Goal: Information Seeking & Learning: Find specific fact

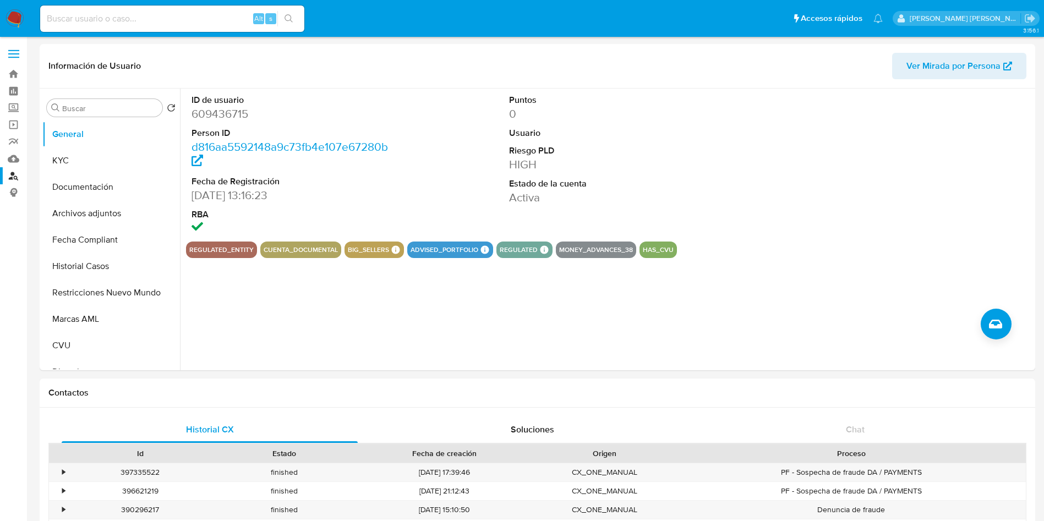
select select "10"
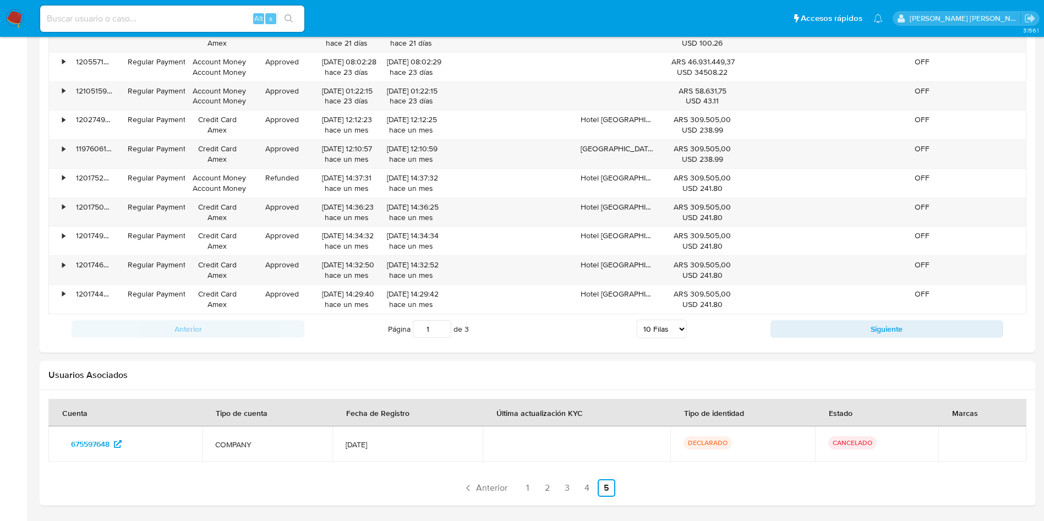
click at [106, 17] on input at bounding box center [172, 19] width 264 height 14
paste input "30715738593"
type input "30715738593"
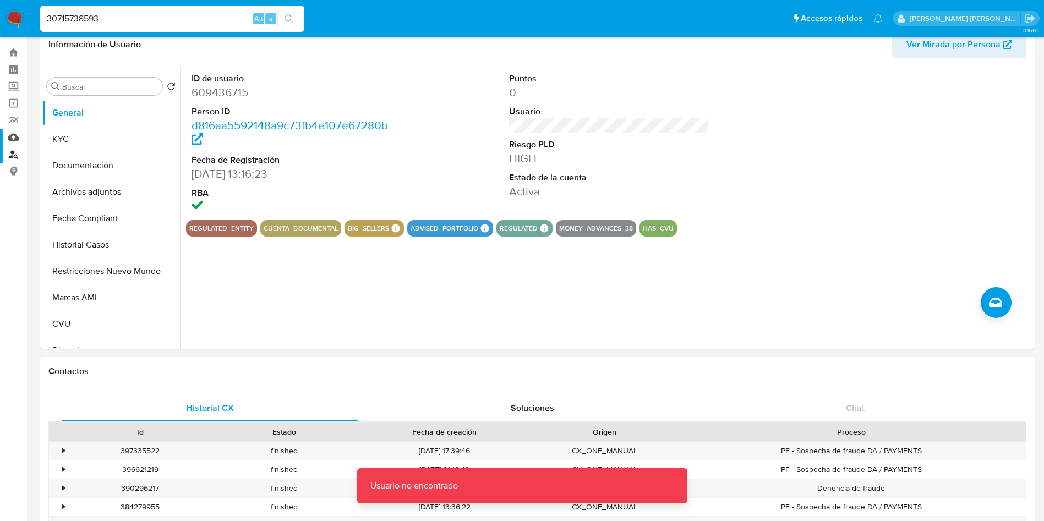
scroll to position [0, 0]
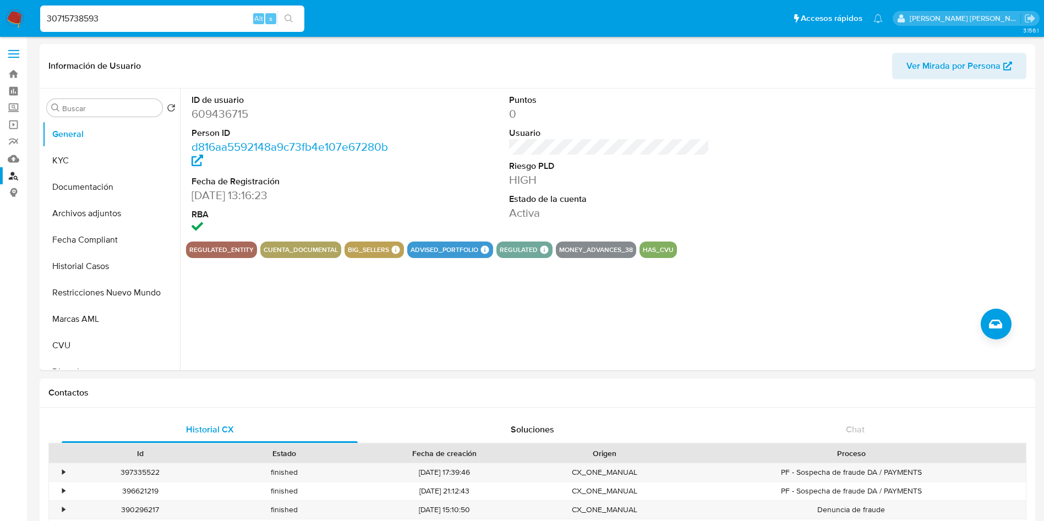
click at [10, 173] on link "Buscador de personas" at bounding box center [65, 175] width 131 height 17
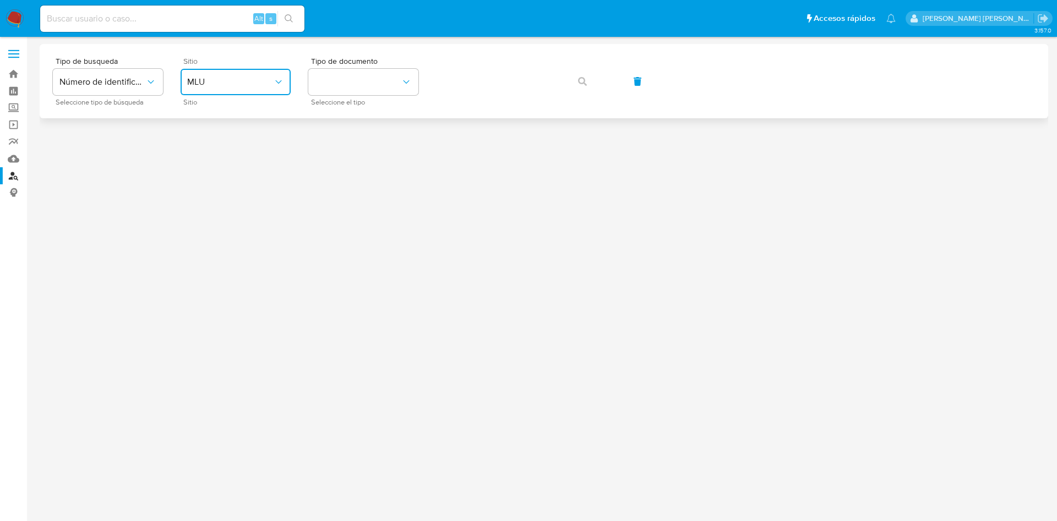
click at [239, 78] on span "MLU" at bounding box center [230, 82] width 86 height 11
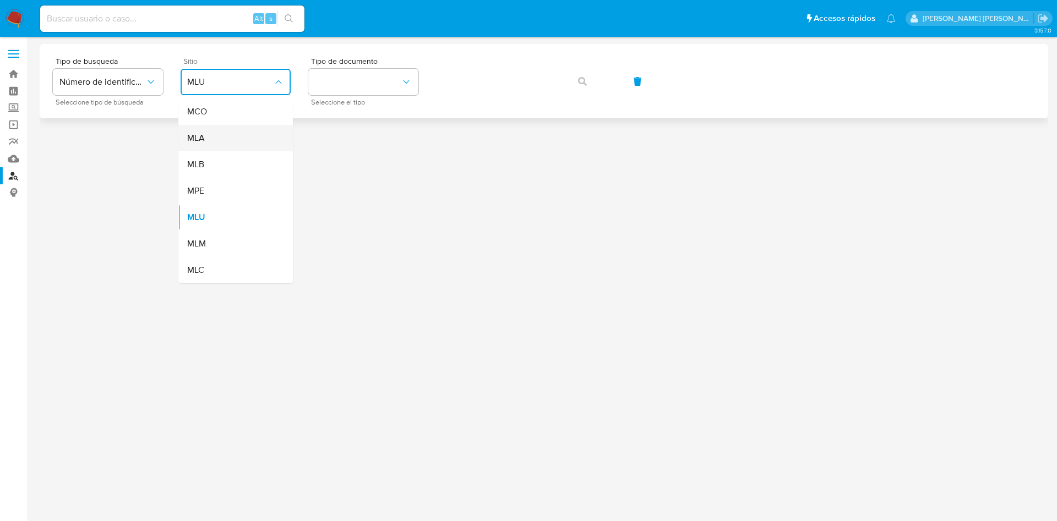
click at [225, 135] on div "MLA" at bounding box center [232, 138] width 90 height 26
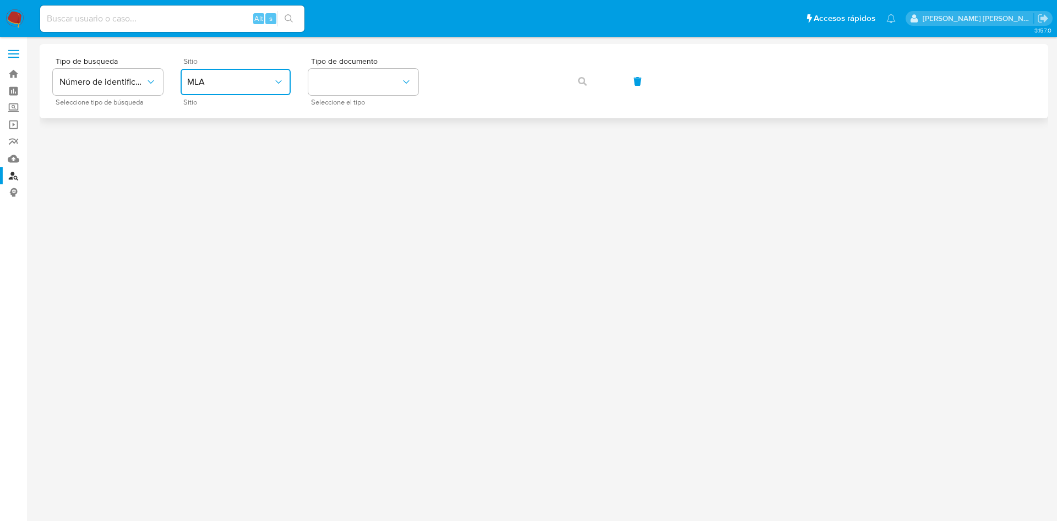
click at [587, 81] on div "Tipo de busqueda Número de identificación Seleccione tipo de búsqueda Sitio MLA…" at bounding box center [544, 81] width 982 height 48
click at [582, 82] on div "Tipo de busqueda Número de identificación Seleccione tipo de búsqueda Sitio MLA…" at bounding box center [544, 81] width 982 height 48
click at [355, 74] on button "identificationType" at bounding box center [363, 82] width 110 height 26
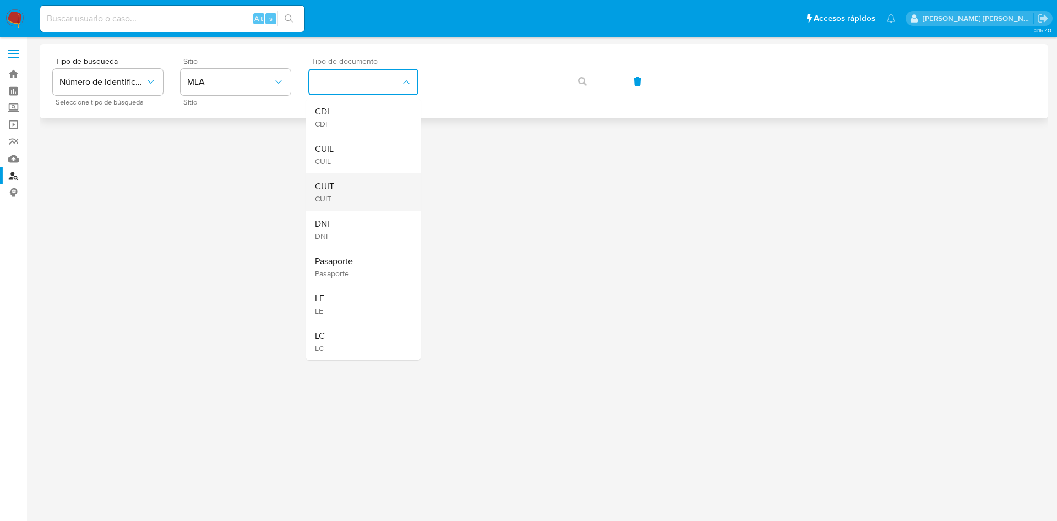
drag, startPoint x: 339, startPoint y: 172, endPoint x: 339, endPoint y: 178, distance: 6.6
click at [339, 173] on ul "CDI CDI CUIL CUIL CUIT CUIT DNI DNI Pasaporte Pasaporte LE LE LC LC" at bounding box center [363, 230] width 114 height 262
click at [339, 178] on div "CUIT CUIT" at bounding box center [360, 191] width 90 height 37
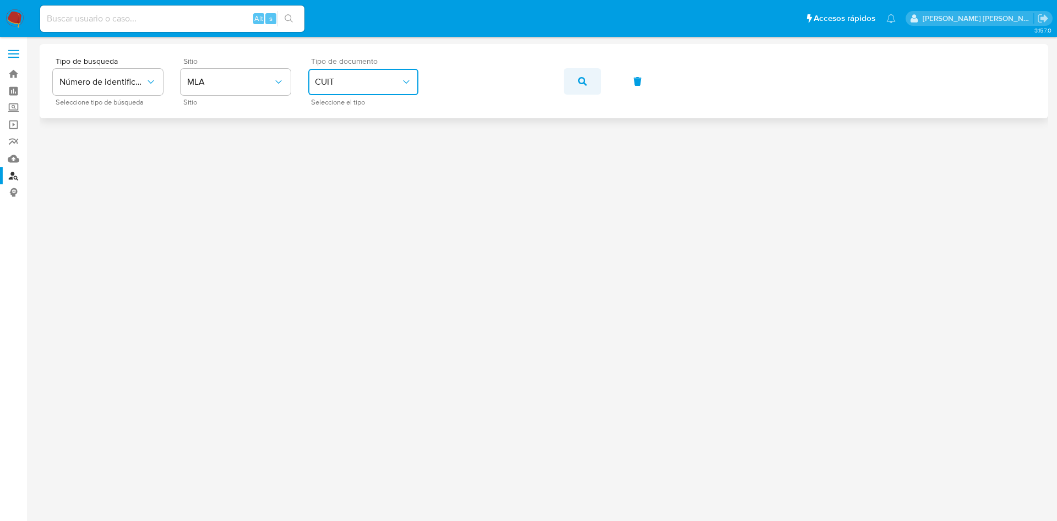
click at [580, 78] on icon "button" at bounding box center [582, 81] width 9 height 9
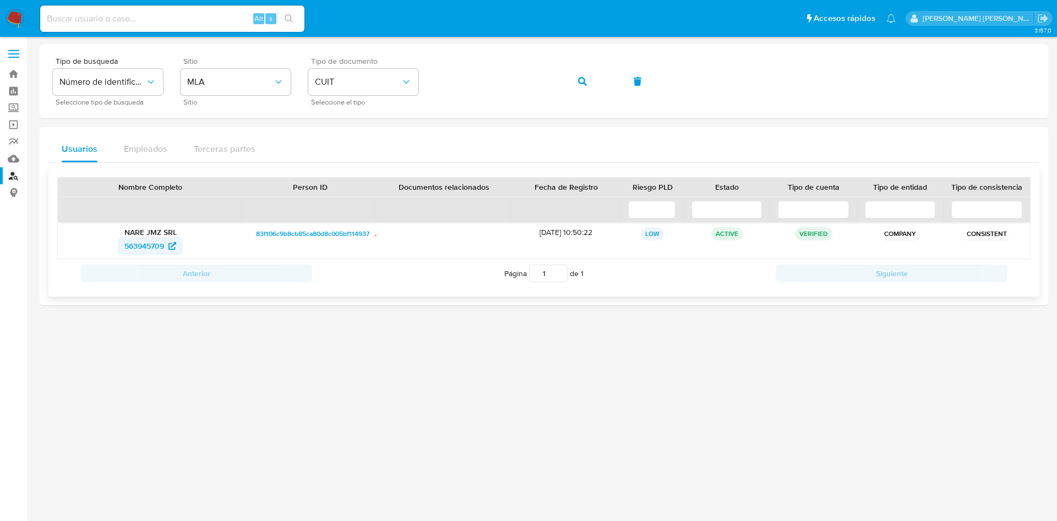
click at [159, 246] on span "563945709" at bounding box center [144, 246] width 40 height 18
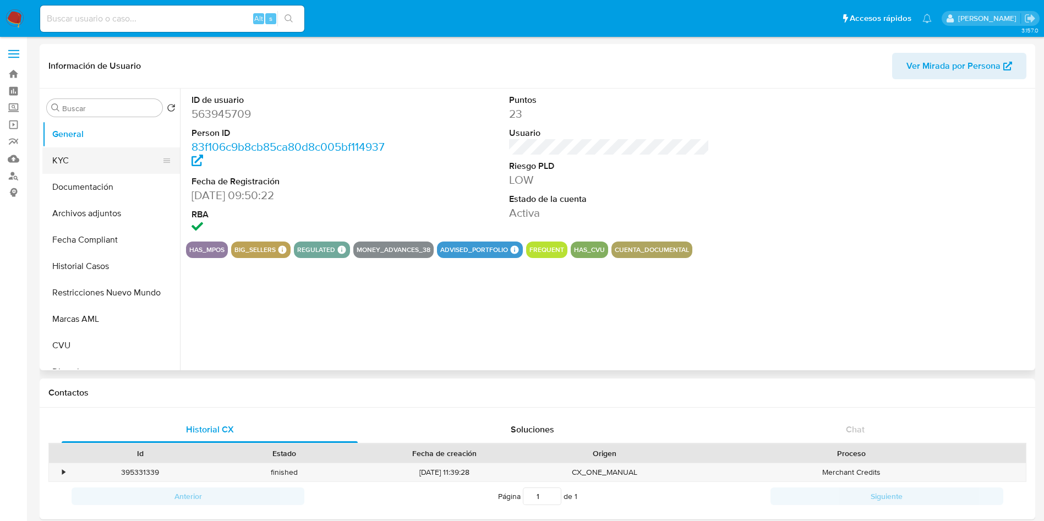
select select "10"
click at [99, 181] on button "Documentación" at bounding box center [106, 187] width 129 height 26
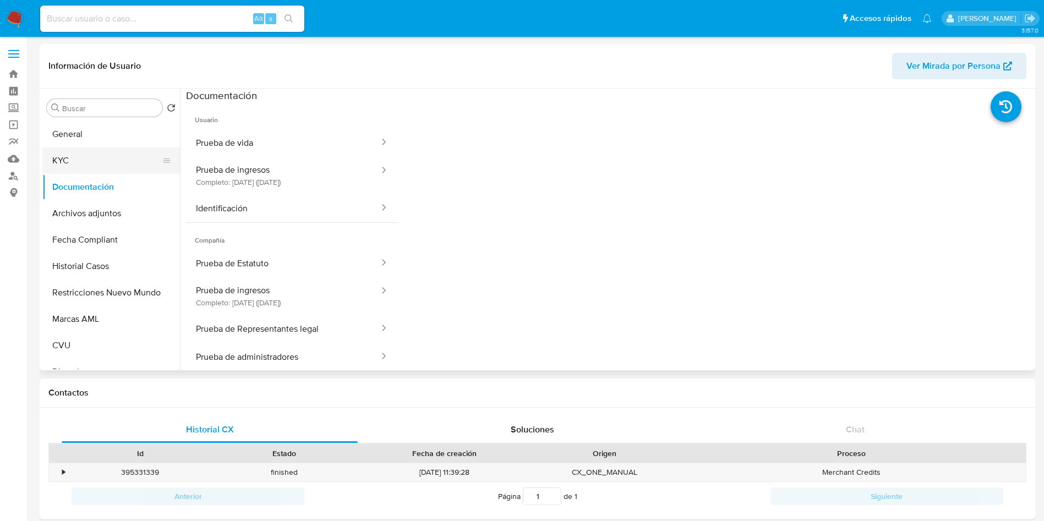
click at [85, 165] on button "KYC" at bounding box center [106, 161] width 129 height 26
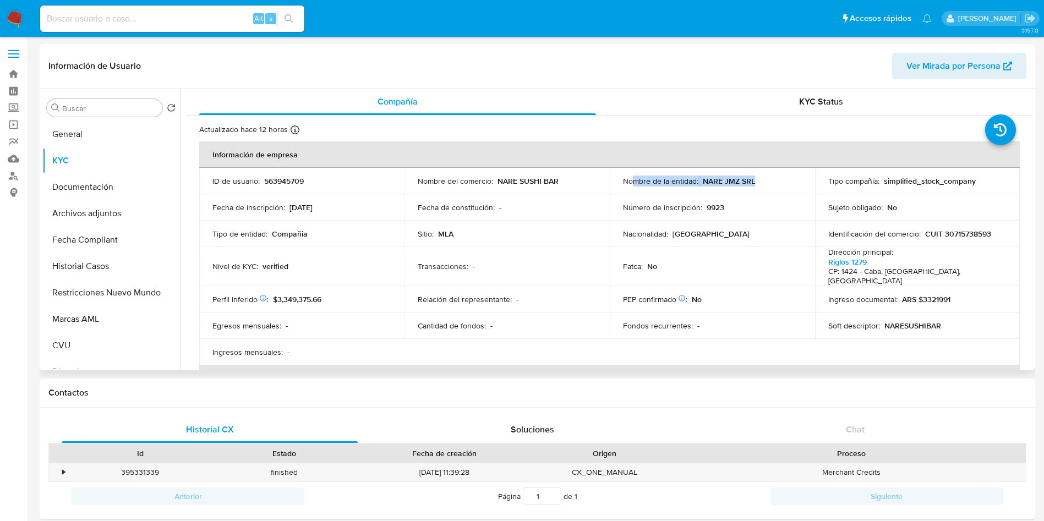
drag, startPoint x: 757, startPoint y: 179, endPoint x: 629, endPoint y: 184, distance: 128.9
click at [629, 184] on div "Nombre de la entidad : NARE JMZ SRL" at bounding box center [712, 181] width 179 height 10
drag, startPoint x: 564, startPoint y: 183, endPoint x: 414, endPoint y: 184, distance: 149.7
click at [414, 184] on td "Nombre del comercio : NARE SUSHI BAR" at bounding box center [507, 181] width 205 height 26
copy div "Nombre del comercio : NARE SUSHI BAR"
